Goal: Task Accomplishment & Management: Use online tool/utility

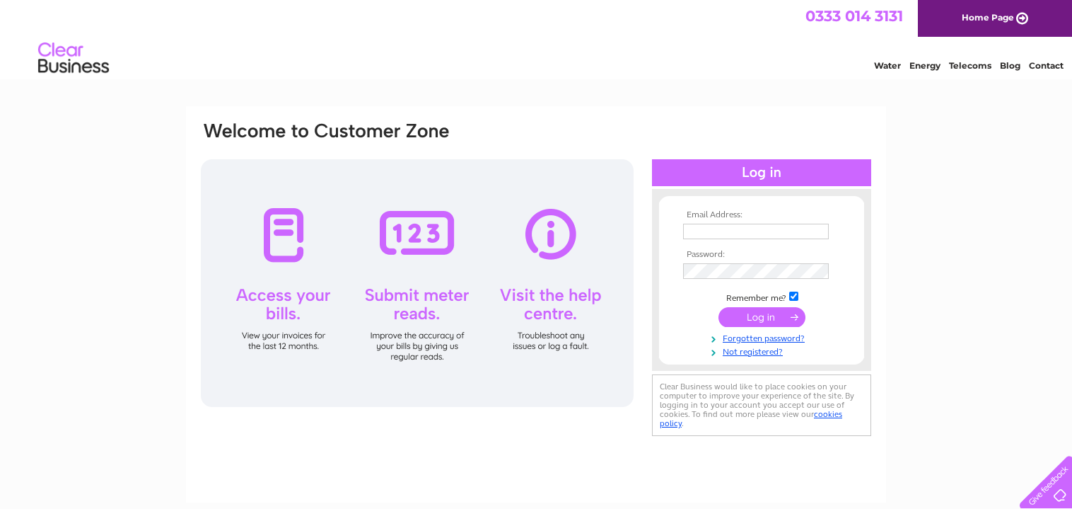
type input "gillprestedge1@gmail.com"
click at [752, 312] on input "submit" at bounding box center [762, 317] width 87 height 20
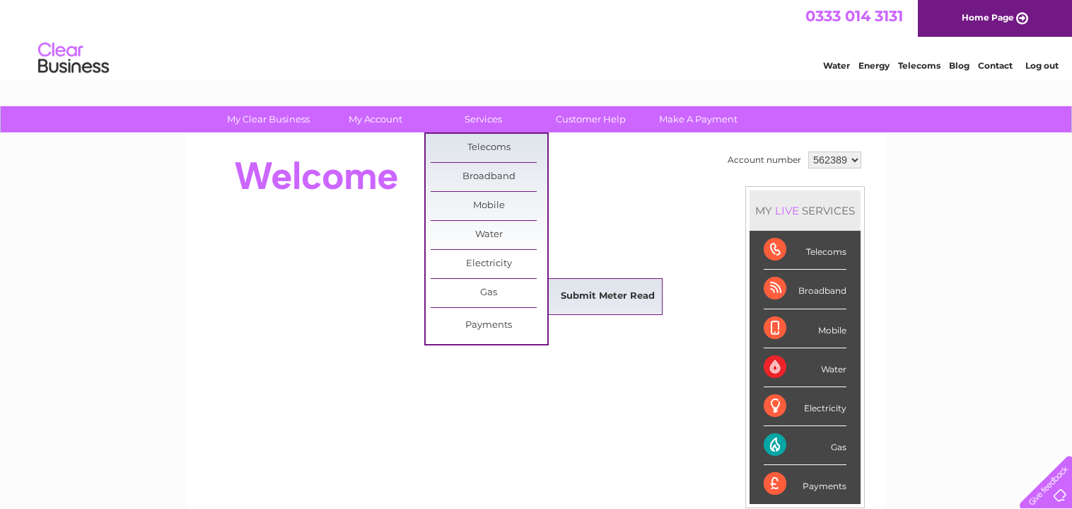
click at [602, 297] on link "Submit Meter Read" at bounding box center [608, 296] width 117 height 28
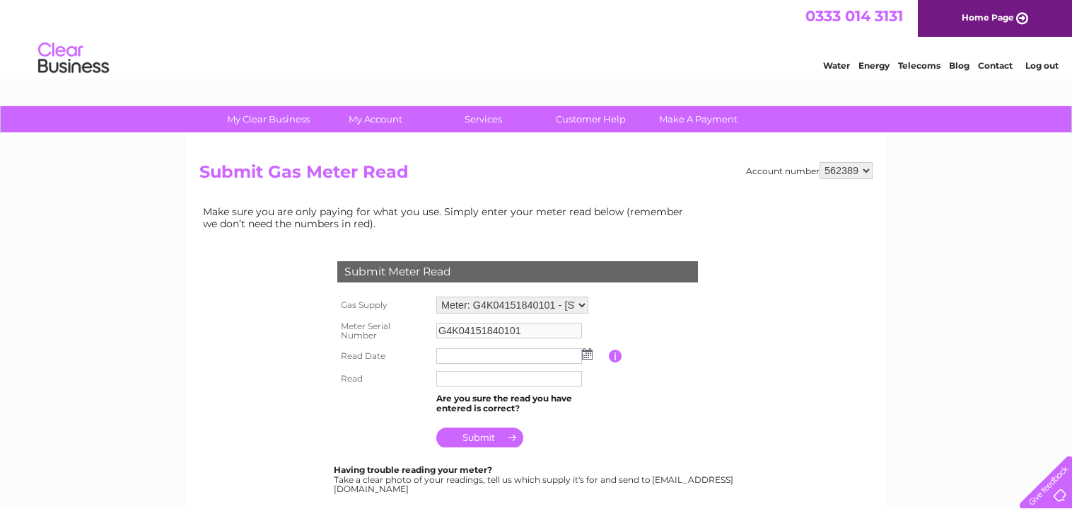
click at [590, 353] on img at bounding box center [587, 353] width 11 height 11
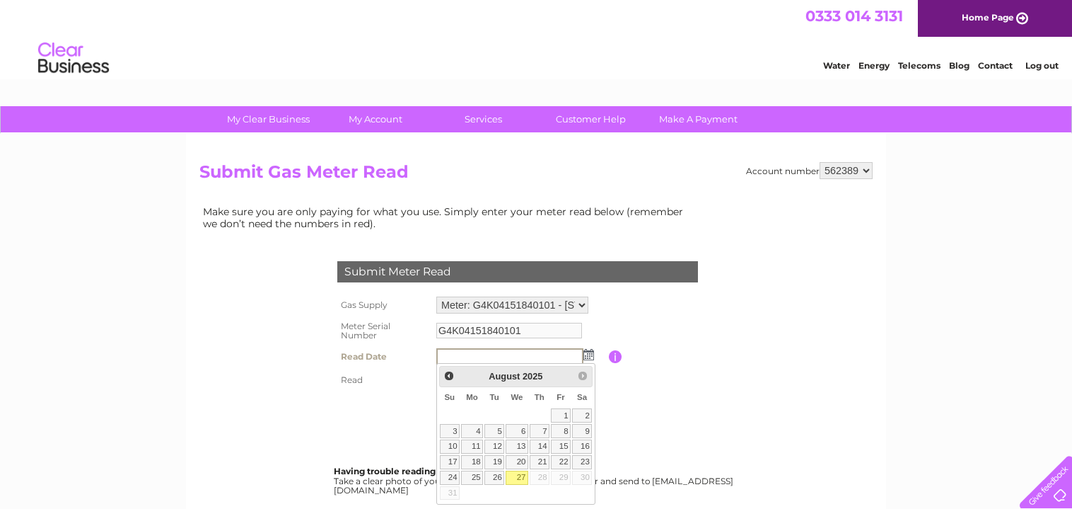
click at [523, 470] on link "27" at bounding box center [517, 477] width 23 height 14
type input "[DATE]"
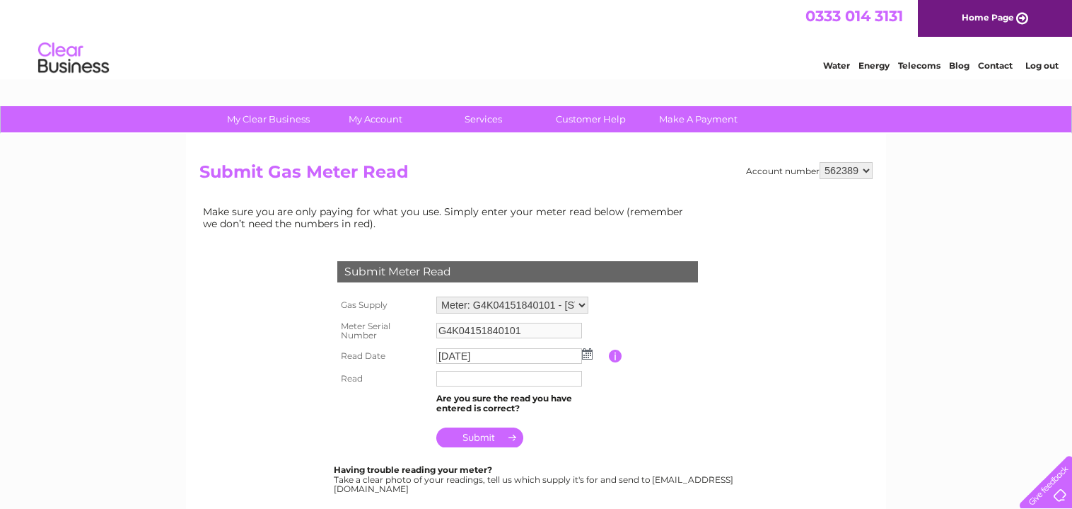
click at [539, 378] on input "text" at bounding box center [509, 379] width 146 height 16
type input "10922"
click at [492, 431] on input "submit" at bounding box center [479, 439] width 87 height 20
